Goal: Navigation & Orientation: Find specific page/section

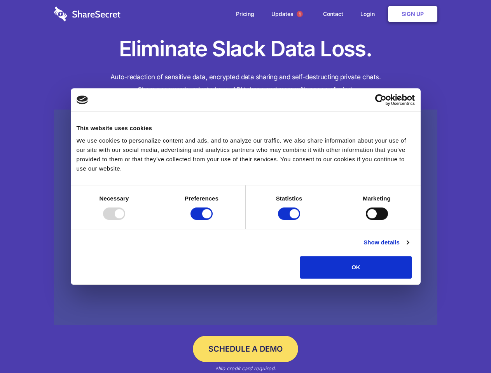
click at [125, 220] on div at bounding box center [114, 214] width 22 height 12
click at [213, 220] on input "Preferences" at bounding box center [201, 214] width 22 height 12
checkbox input "false"
click at [290, 220] on input "Statistics" at bounding box center [289, 214] width 22 height 12
checkbox input "false"
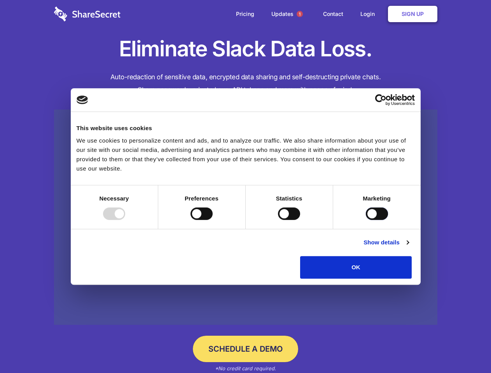
click at [366, 220] on input "Marketing" at bounding box center [377, 214] width 22 height 12
checkbox input "true"
click at [409, 247] on link "Show details" at bounding box center [385, 242] width 45 height 9
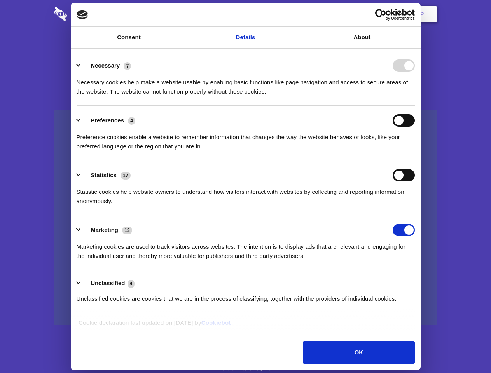
click at [415, 106] on li "Necessary 7 Necessary cookies help make a website usable by enabling basic func…" at bounding box center [246, 78] width 338 height 55
click at [299, 14] on span "1" at bounding box center [300, 14] width 6 height 6
